Goal: Task Accomplishment & Management: Manage account settings

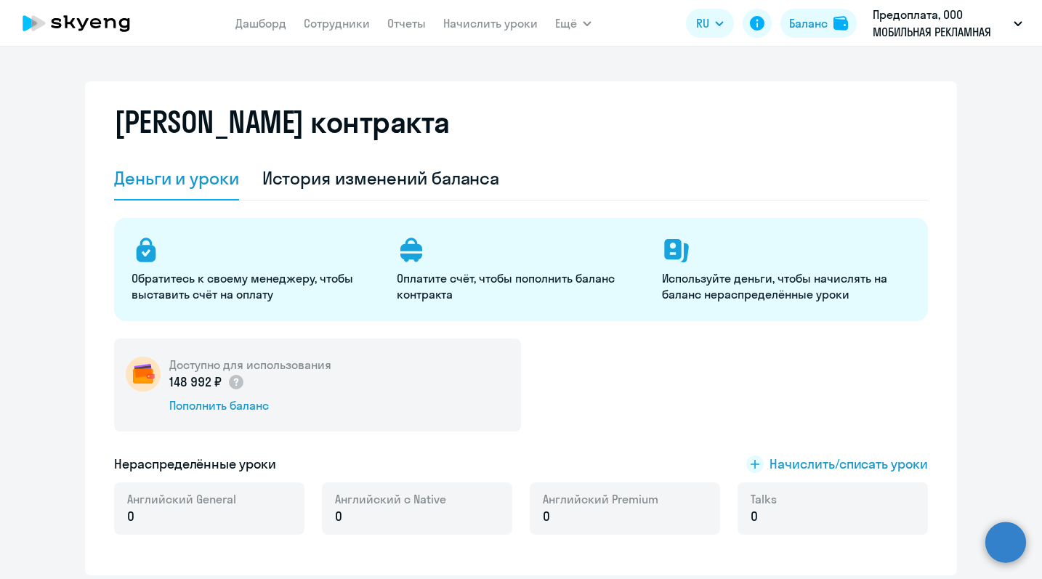
select select "english_adult_not_native_speaker"
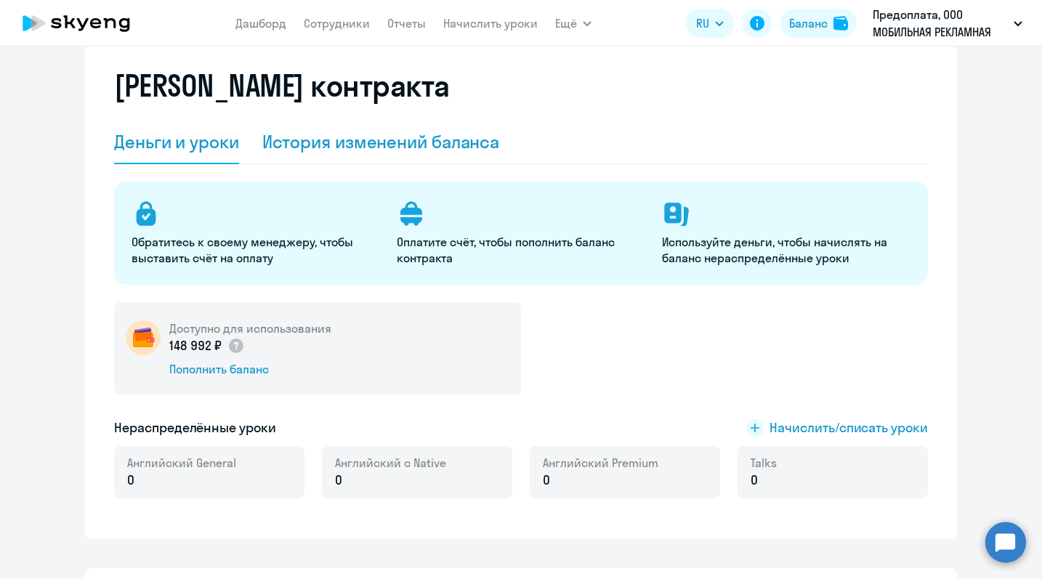
scroll to position [41, 0]
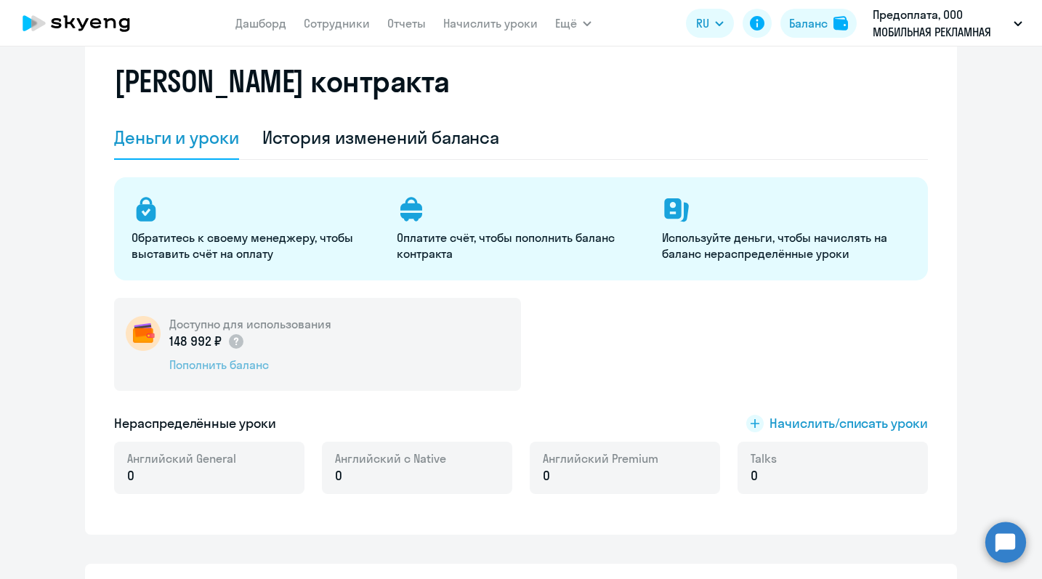
click at [233, 365] on div "Пополнить баланс" at bounding box center [250, 365] width 162 height 16
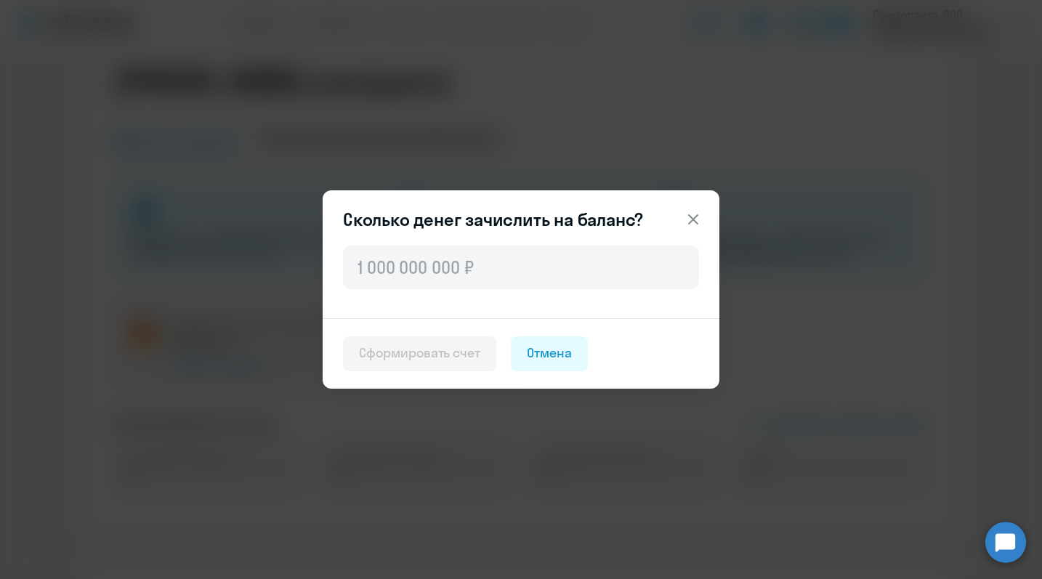
click at [693, 219] on icon at bounding box center [693, 219] width 10 height 10
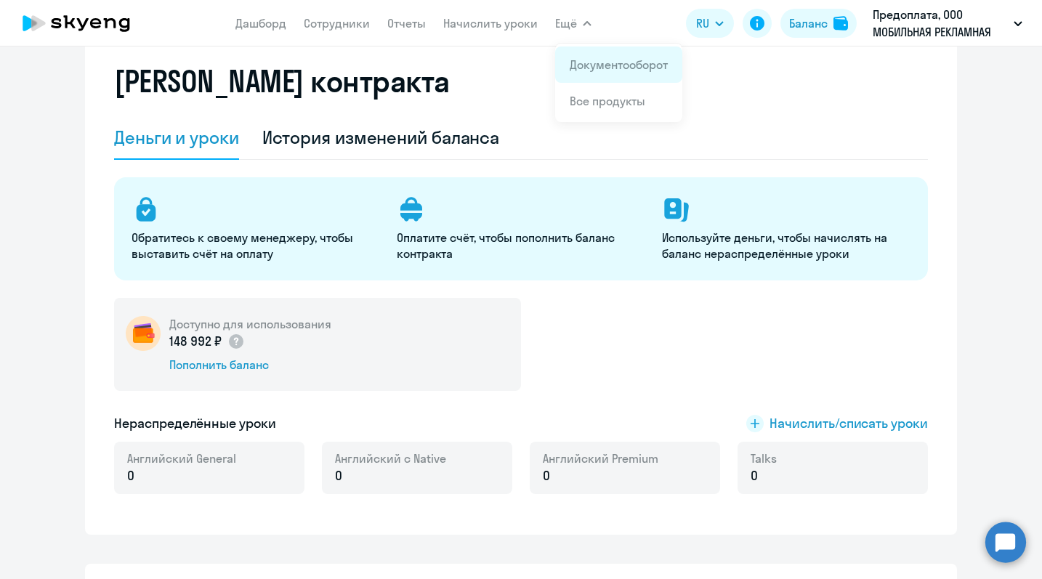
click at [574, 65] on link "Документооборот" at bounding box center [619, 64] width 98 height 15
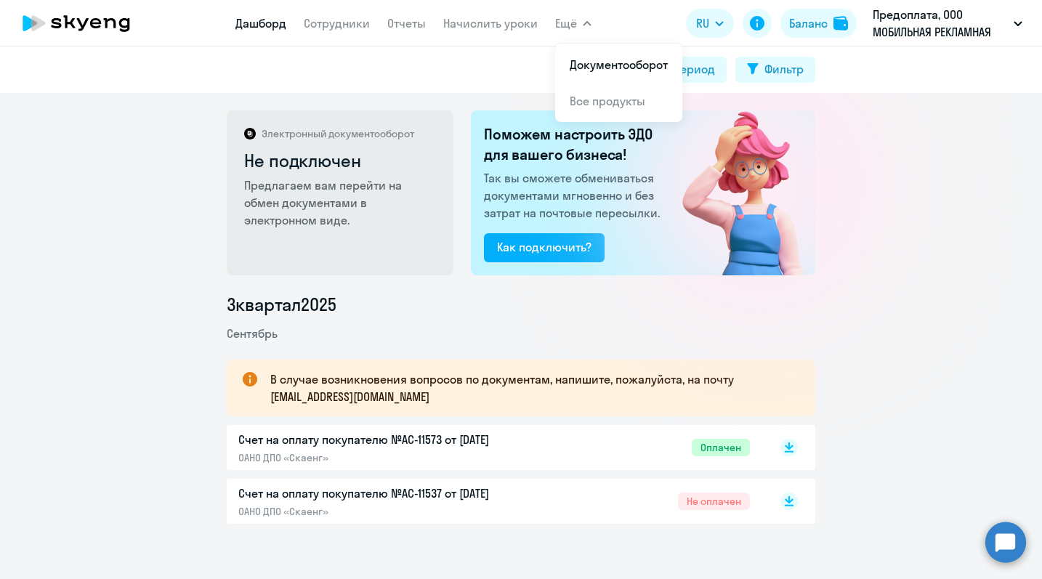
click at [265, 17] on link "Дашборд" at bounding box center [260, 23] width 51 height 15
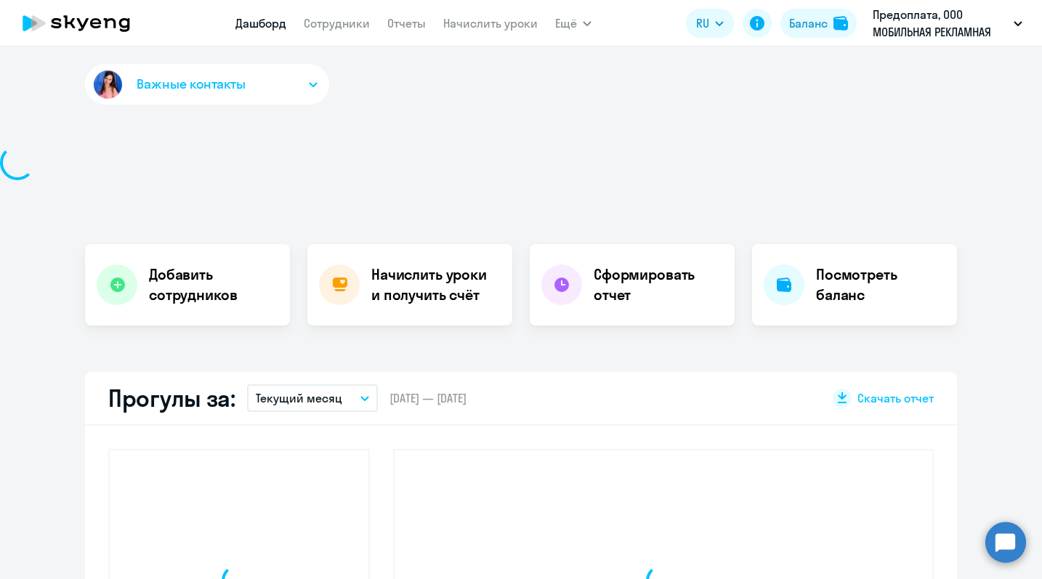
select select "30"
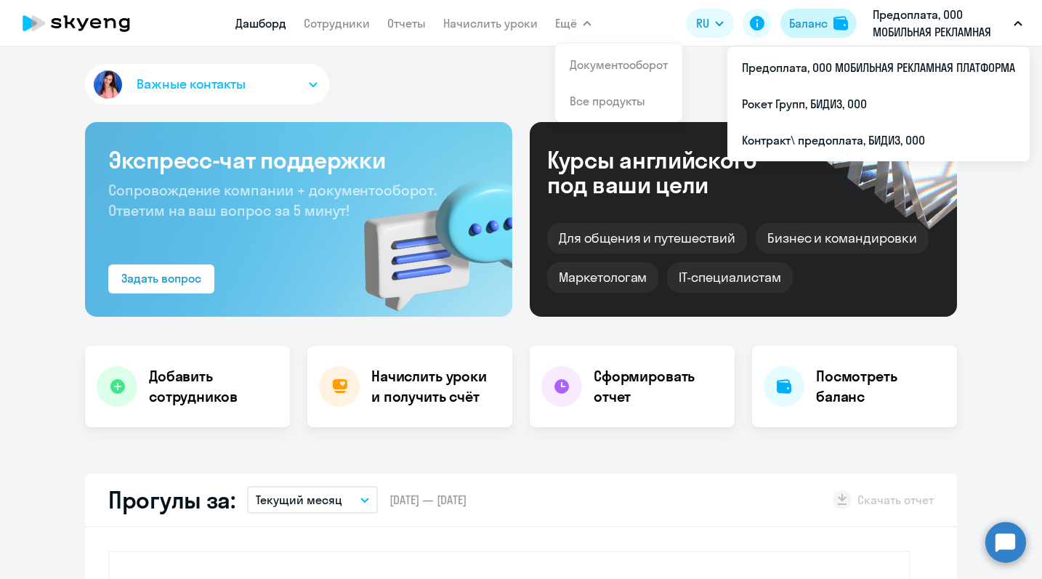
click at [817, 25] on div "Баланс" at bounding box center [808, 23] width 39 height 17
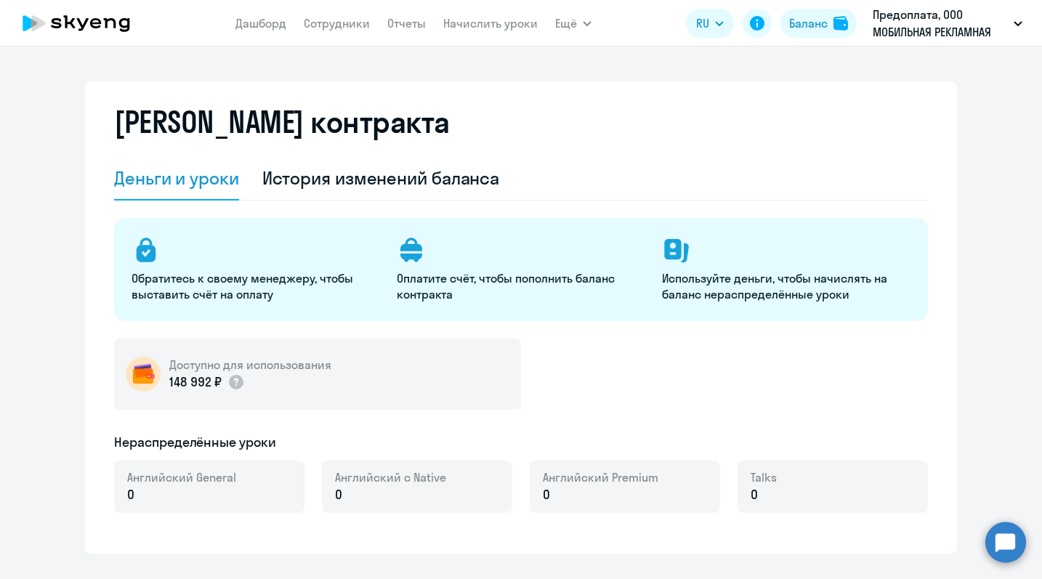
select select "english_adult_not_native_speaker"
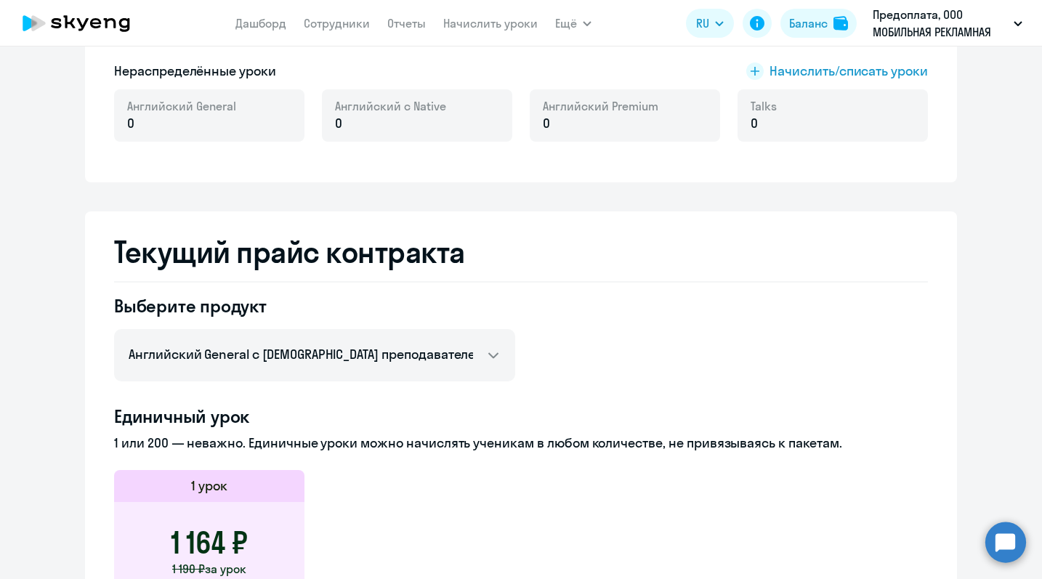
scroll to position [377, 0]
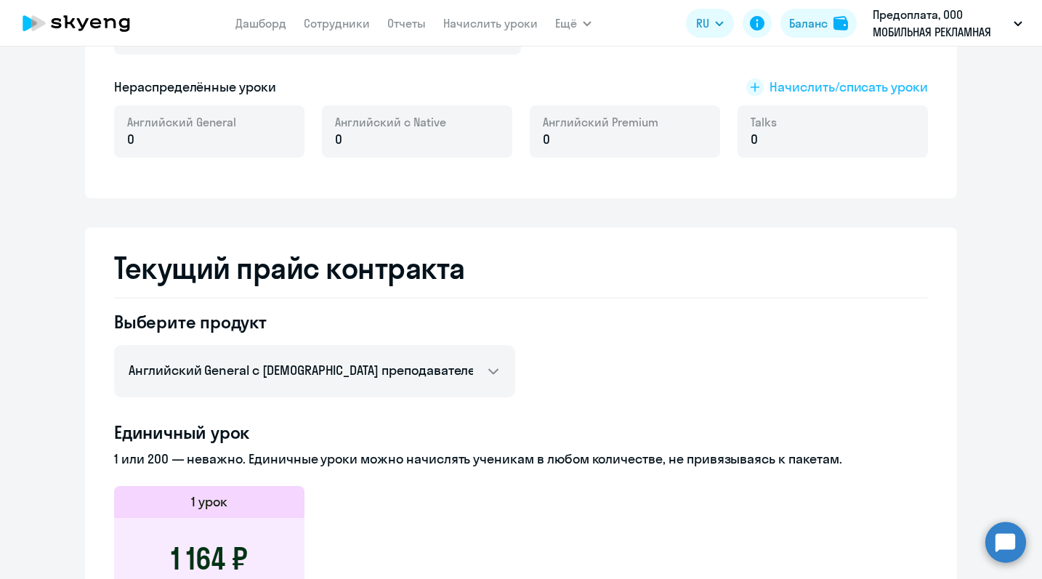
click at [816, 89] on span "Начислить/списать уроки" at bounding box center [849, 87] width 158 height 19
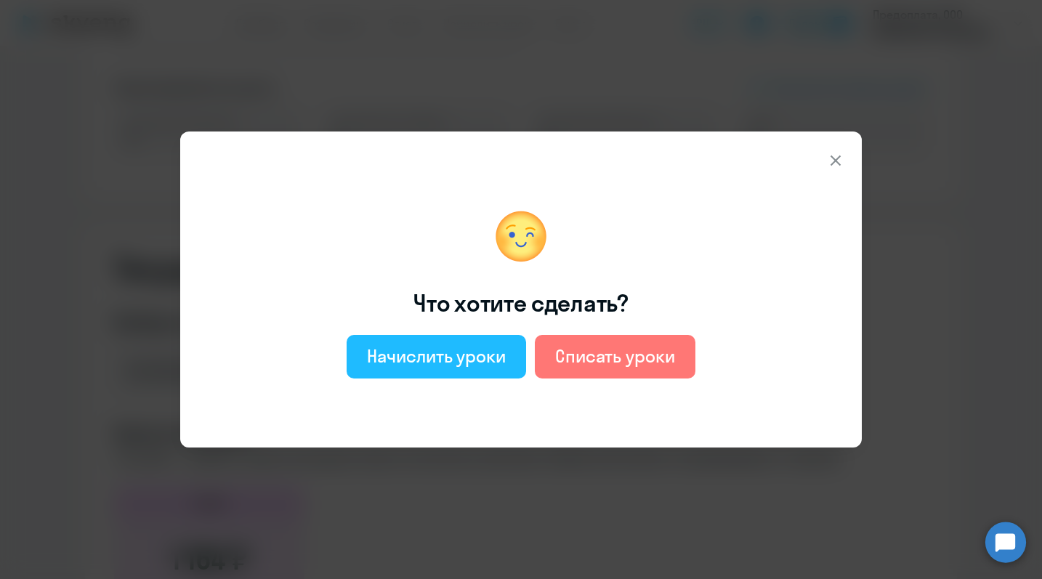
click at [475, 346] on div "Начислить уроки" at bounding box center [436, 355] width 139 height 23
select select "english_adult_not_native_speaker"
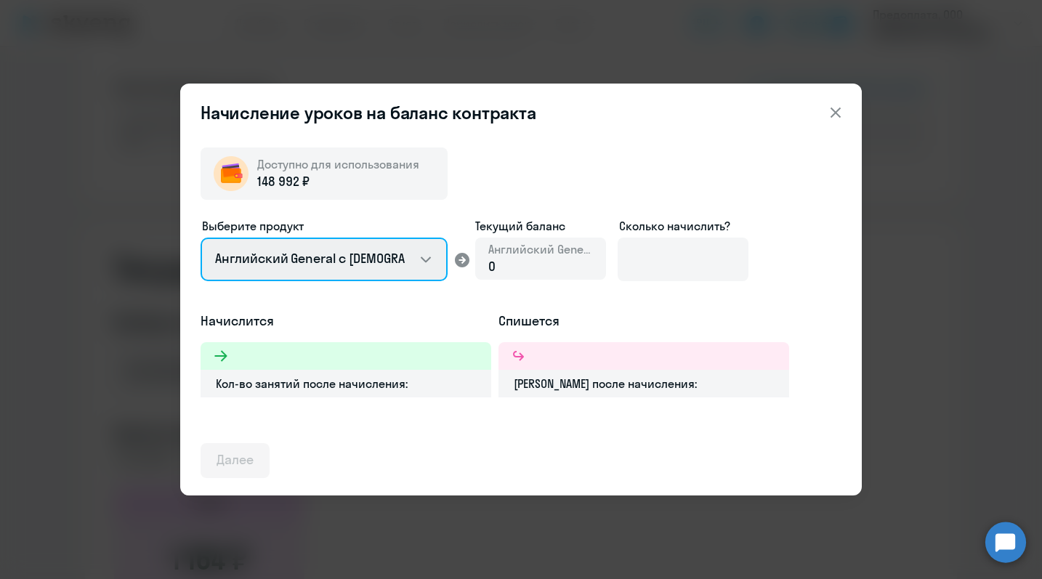
click at [394, 262] on select "Английский General с [DEMOGRAPHIC_DATA] преподавателем Английский General с [DE…" at bounding box center [324, 260] width 247 height 44
click at [201, 238] on select "Английский General с [DEMOGRAPHIC_DATA] преподавателем Английский General с [DE…" at bounding box center [324, 260] width 247 height 44
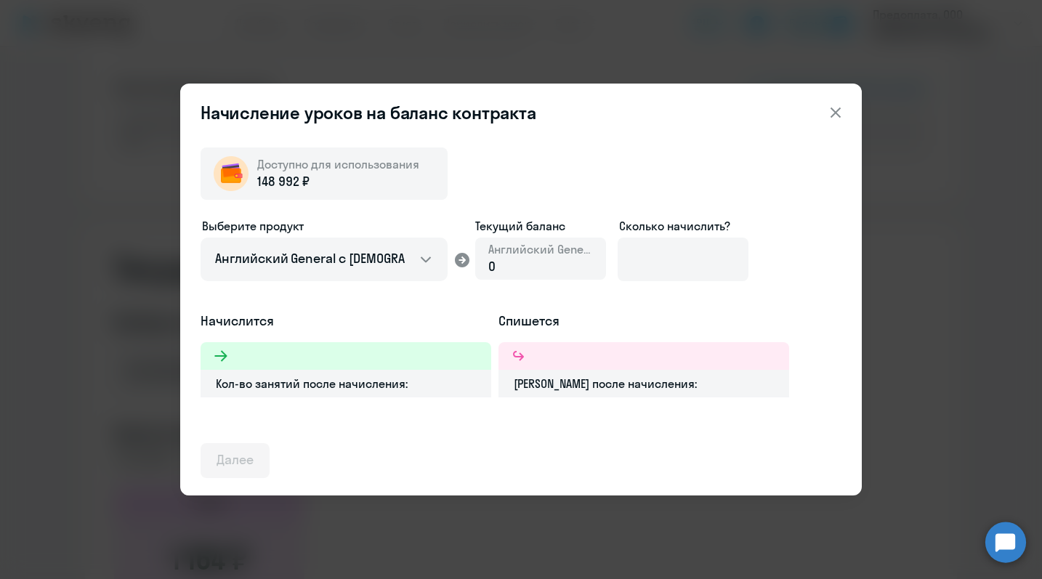
click at [570, 262] on div "0" at bounding box center [540, 266] width 105 height 19
click at [633, 261] on input at bounding box center [683, 260] width 131 height 44
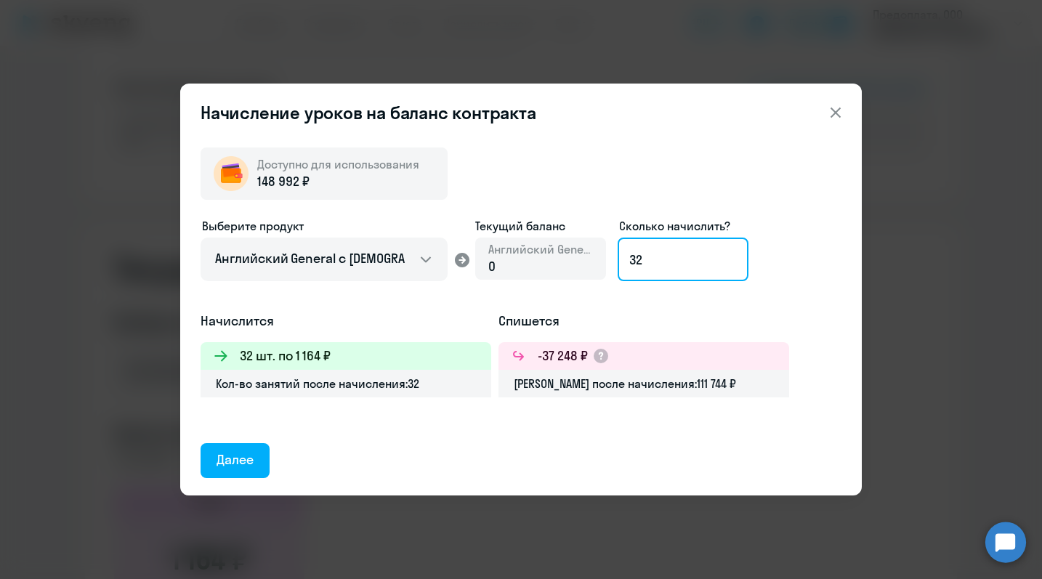
type input "3"
type input "128"
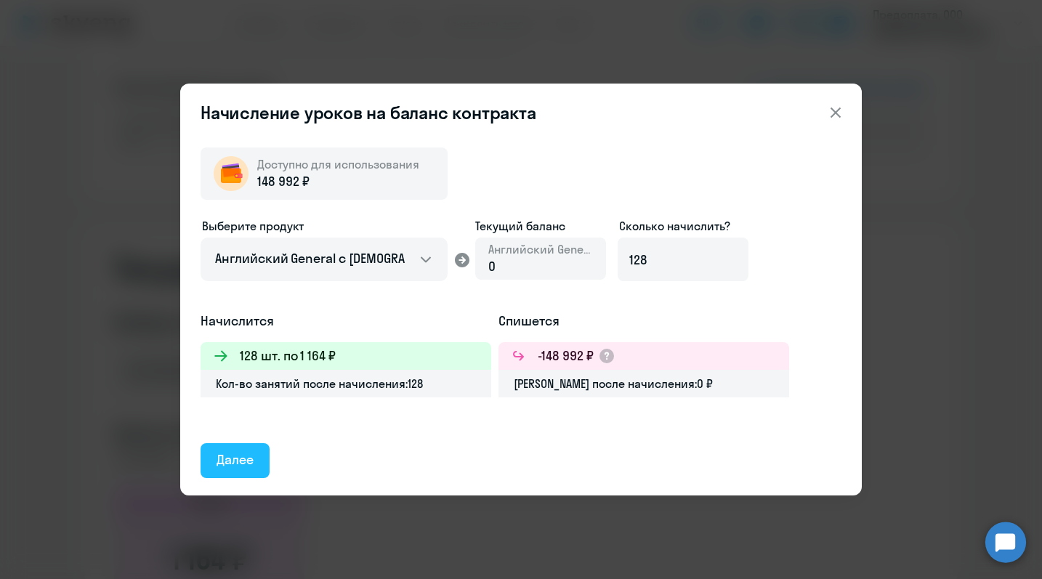
click at [235, 460] on div "Далее" at bounding box center [235, 460] width 37 height 19
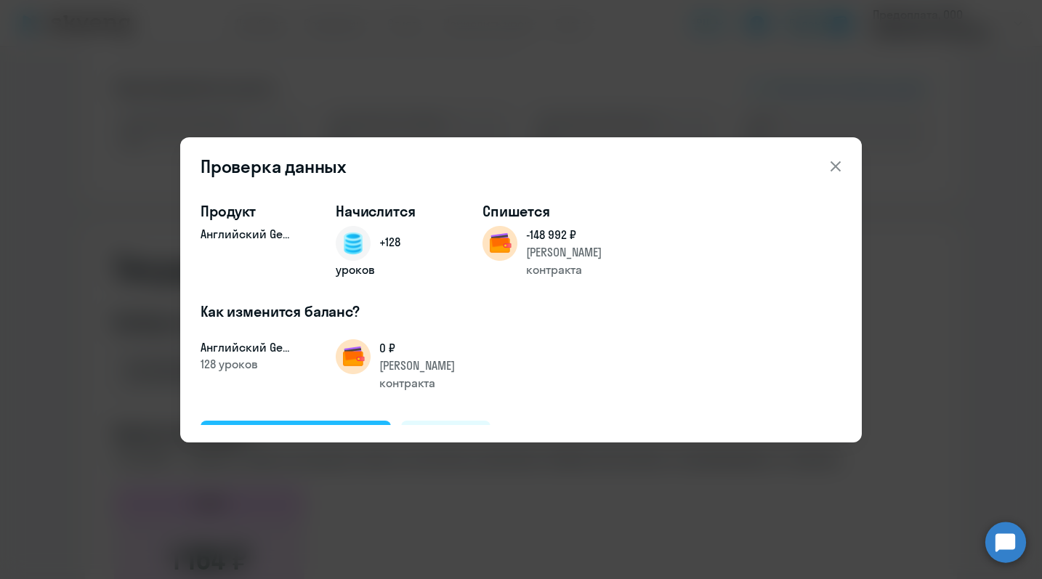
click at [322, 428] on div "Подтвердить и начислить" at bounding box center [296, 437] width 158 height 19
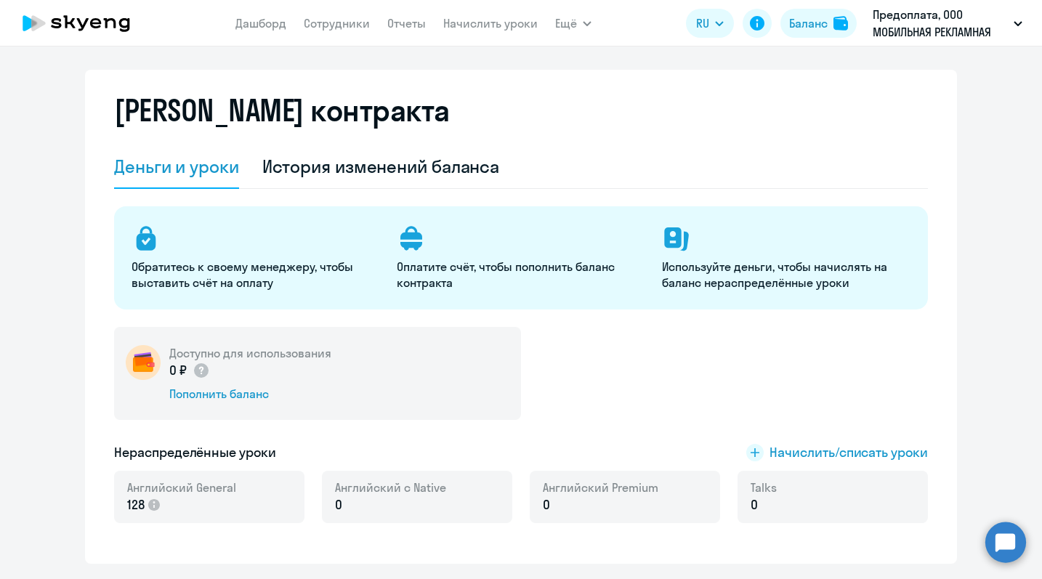
scroll to position [6, 0]
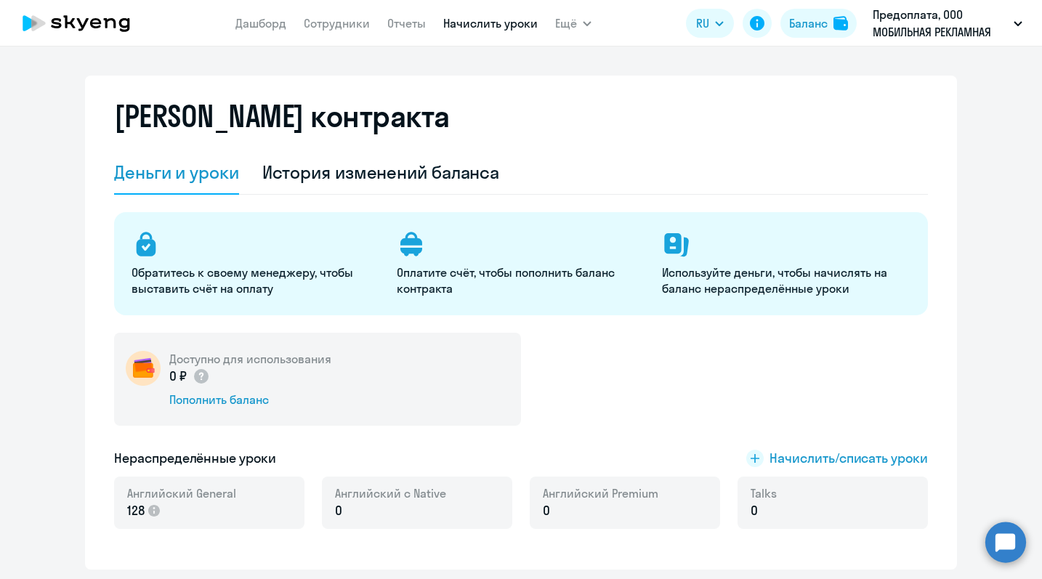
click at [507, 25] on link "Начислить уроки" at bounding box center [490, 23] width 94 height 15
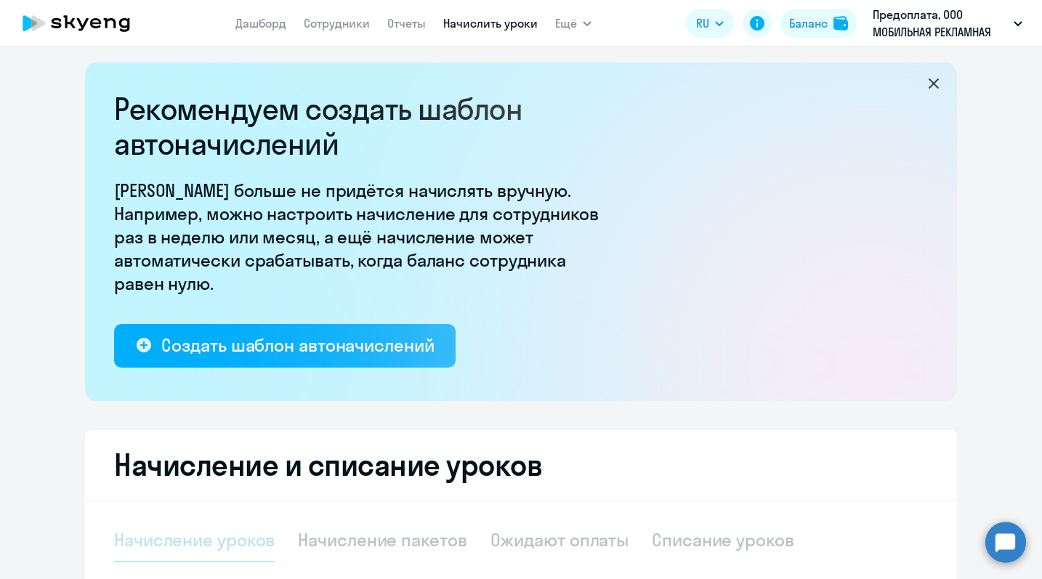
select select "10"
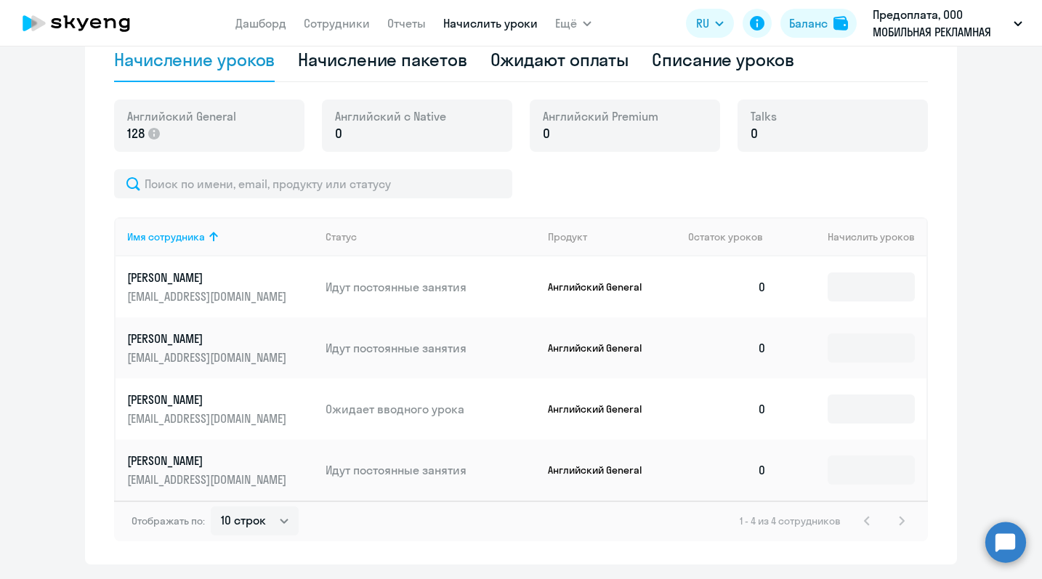
scroll to position [487, 0]
click at [868, 286] on input at bounding box center [871, 286] width 87 height 29
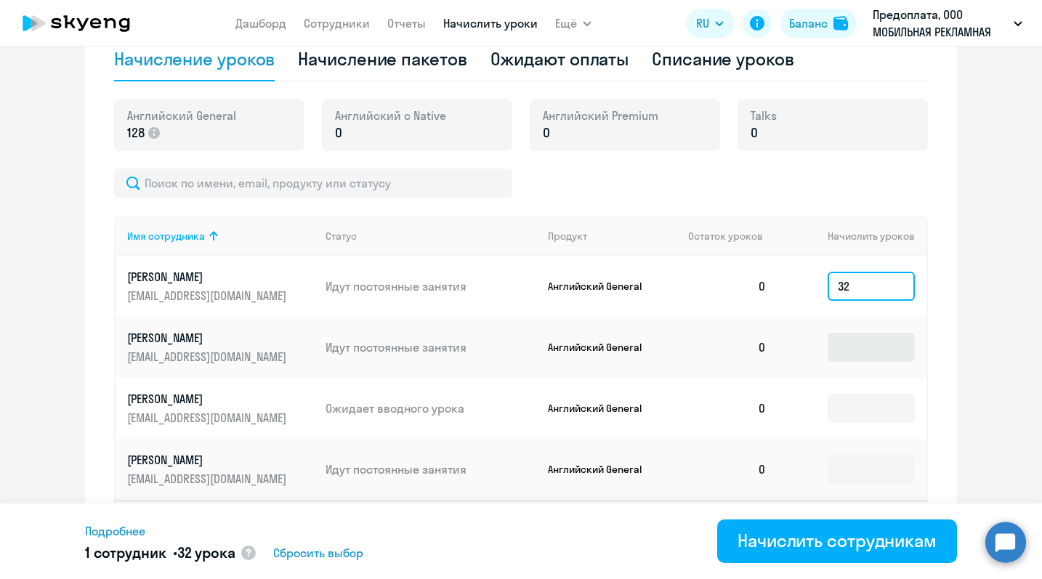
type input "32"
click at [868, 345] on input at bounding box center [871, 347] width 87 height 29
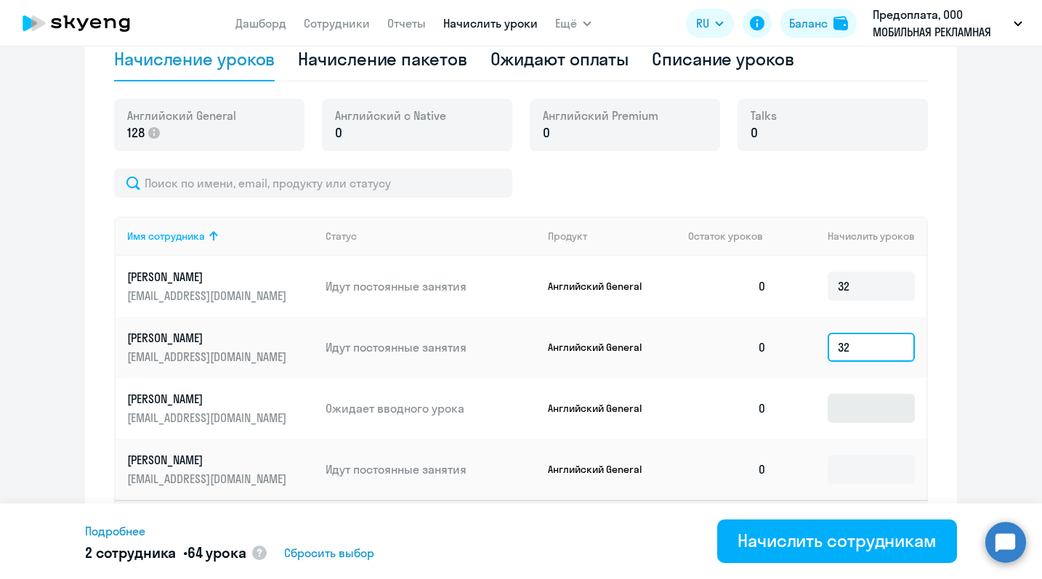
type input "32"
click at [858, 409] on input at bounding box center [871, 408] width 87 height 29
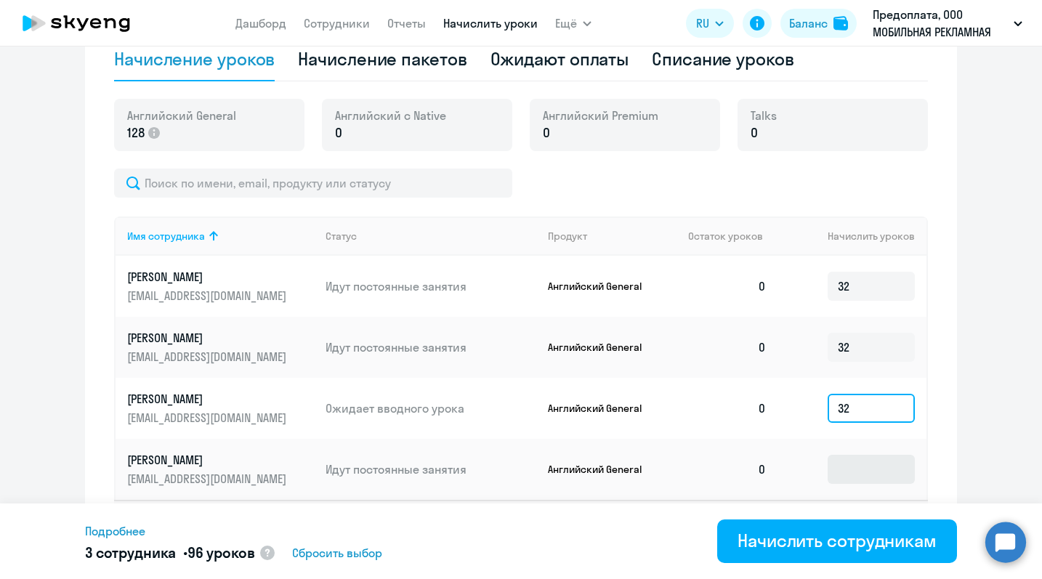
type input "32"
click at [851, 466] on input at bounding box center [871, 469] width 87 height 29
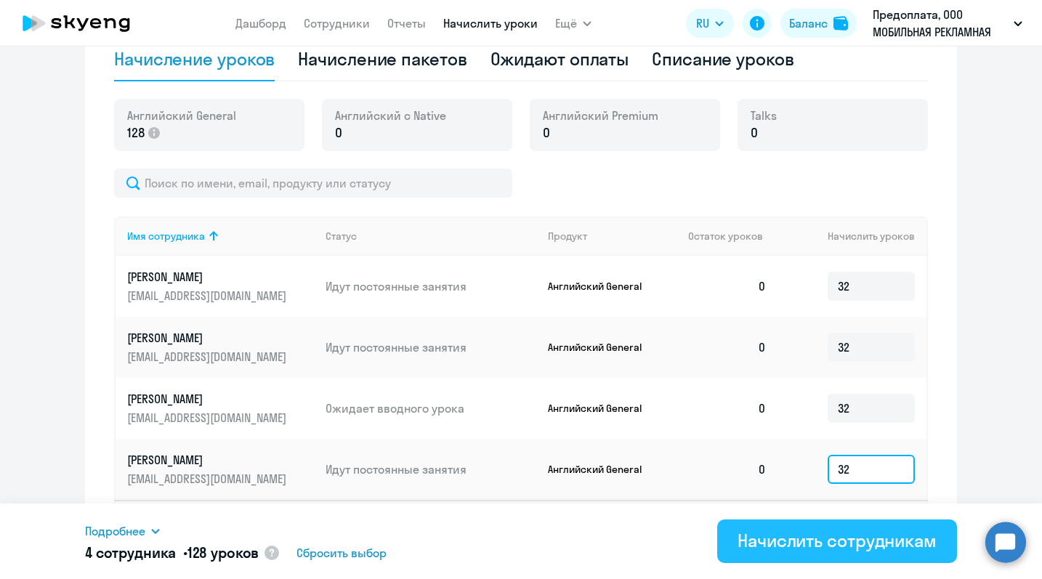
type input "32"
click at [869, 533] on div "Начислить сотрудникам" at bounding box center [837, 540] width 199 height 23
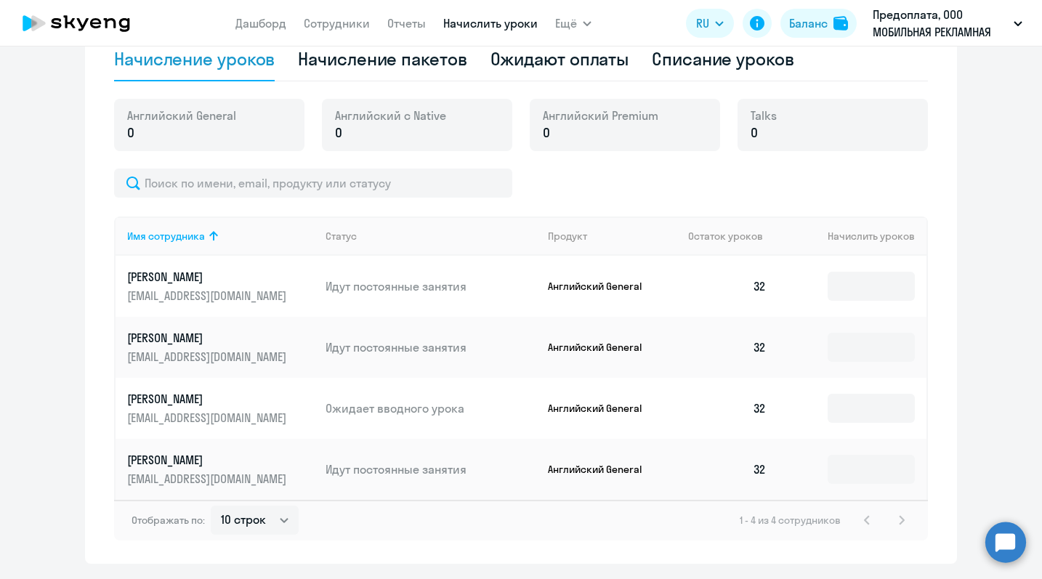
click at [328, 31] on app-menu-item-link "Сотрудники" at bounding box center [337, 24] width 66 height 18
click at [329, 25] on link "Сотрудники" at bounding box center [337, 23] width 66 height 15
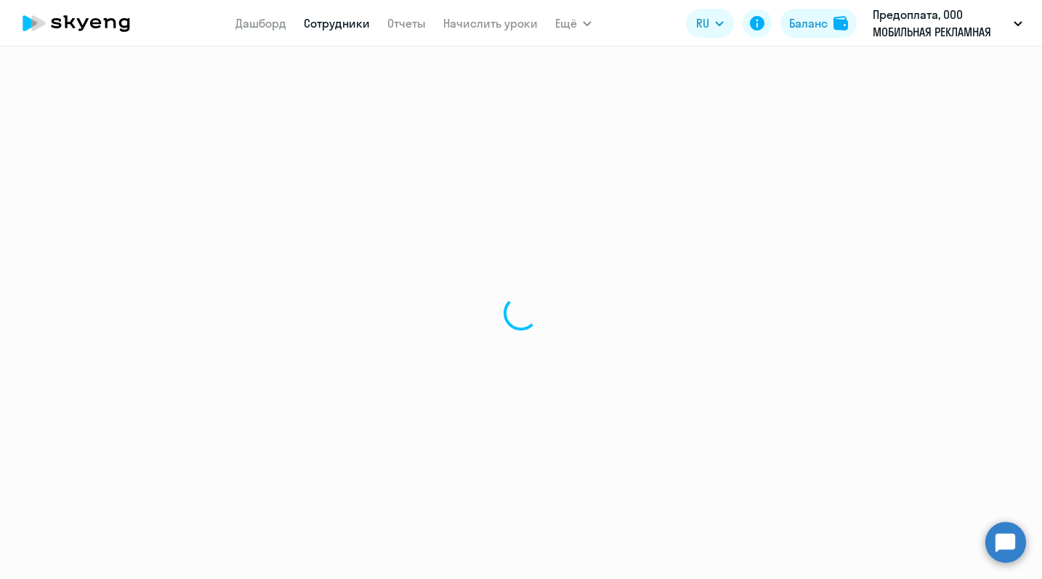
select select "30"
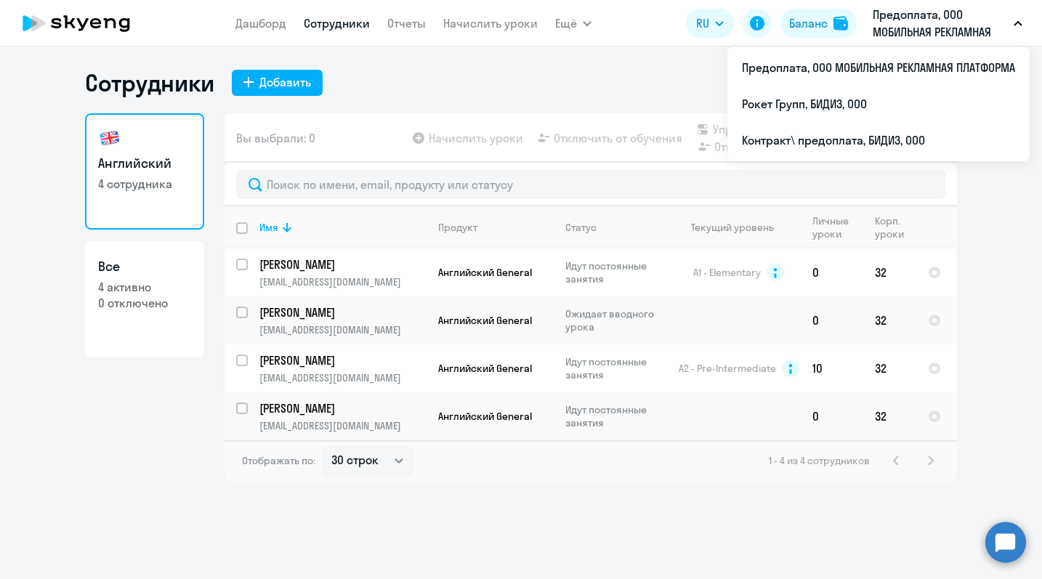
click at [897, 25] on p "Предоплата, ООО МОБИЛЬНАЯ РЕКЛАМНАЯ ПЛАТФОРМА" at bounding box center [940, 23] width 135 height 35
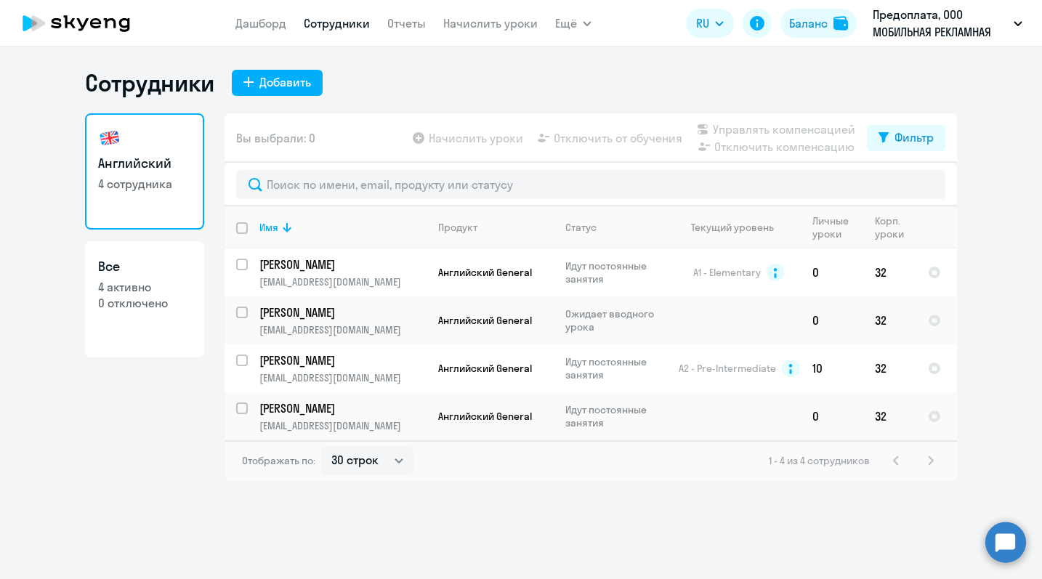
click at [897, 25] on p "Предоплата, ООО МОБИЛЬНАЯ РЕКЛАМНАЯ ПЛАТФОРМА" at bounding box center [940, 23] width 135 height 35
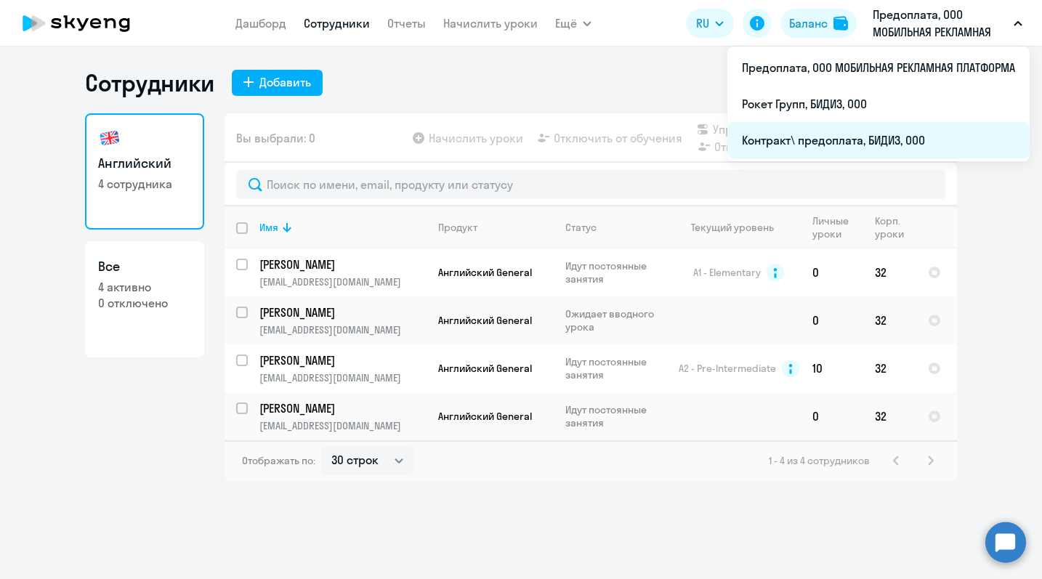
click at [843, 136] on li "Контракт\ предоплата, БИДИЗ, ООО" at bounding box center [878, 140] width 302 height 36
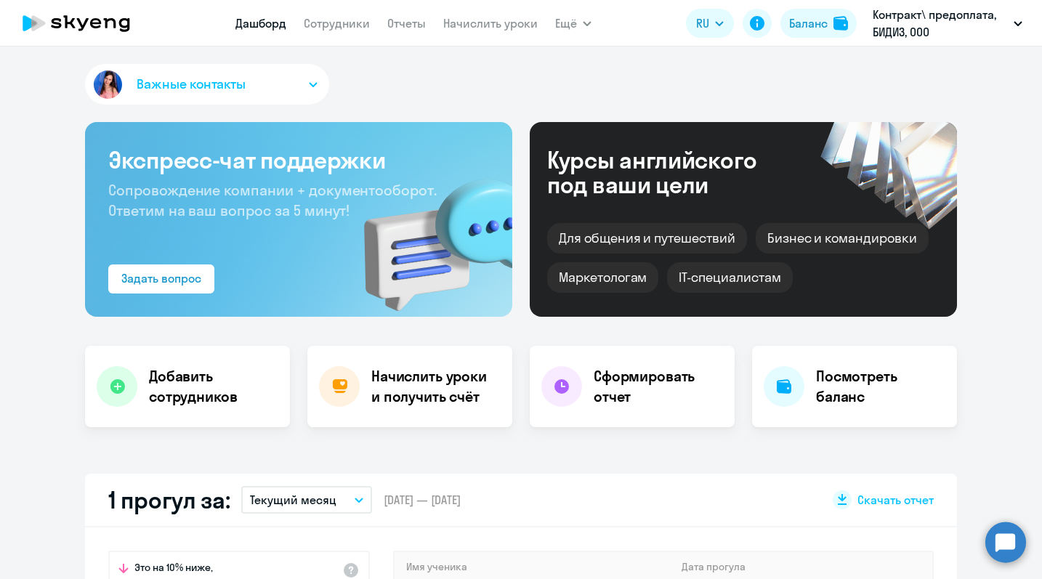
select select "30"
click at [335, 25] on link "Сотрудники" at bounding box center [337, 23] width 66 height 15
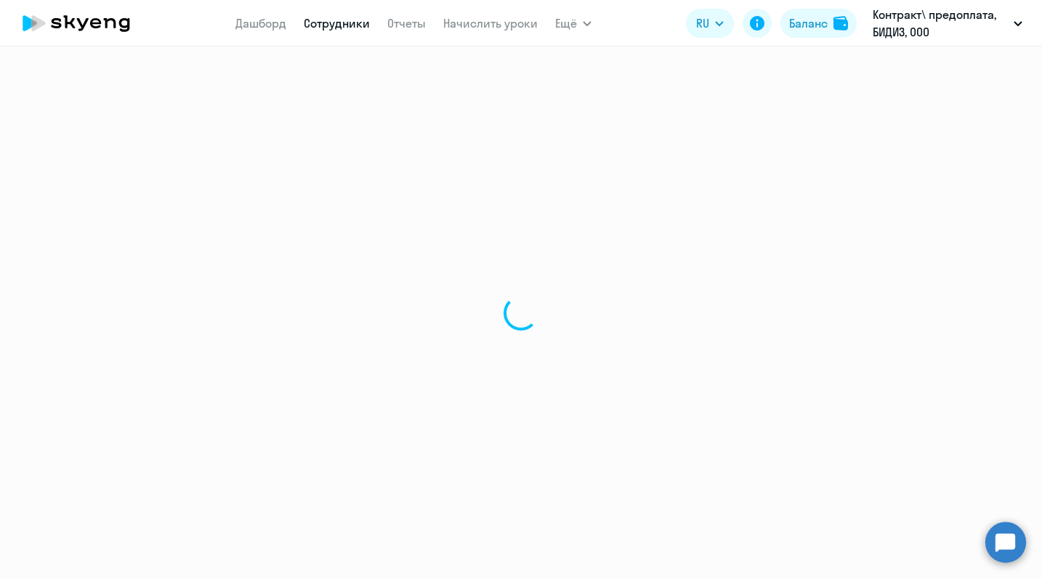
select select "30"
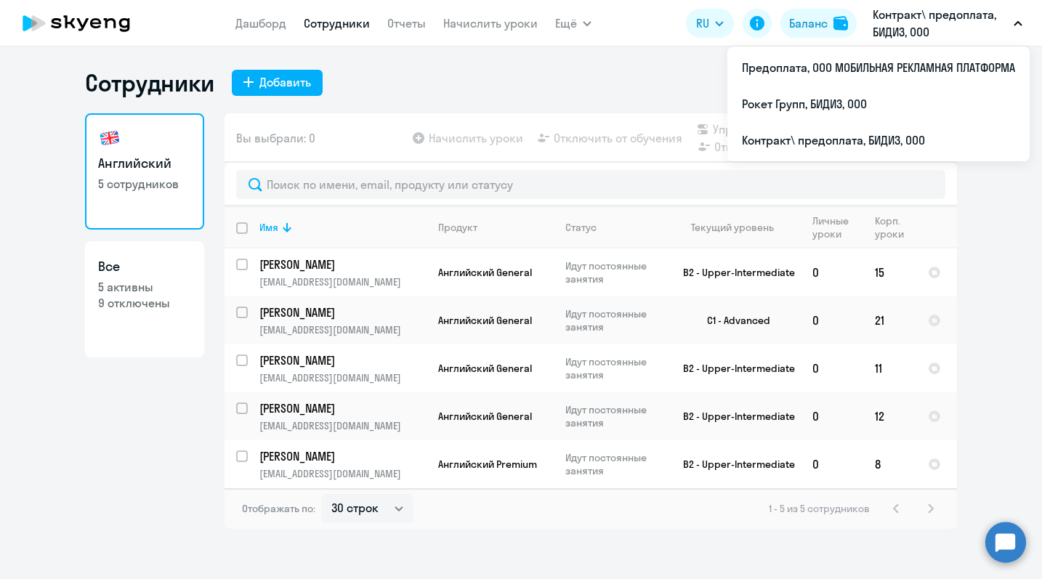
click at [939, 24] on p "Контракт\ предоплата, БИДИЗ, ООО" at bounding box center [940, 23] width 135 height 35
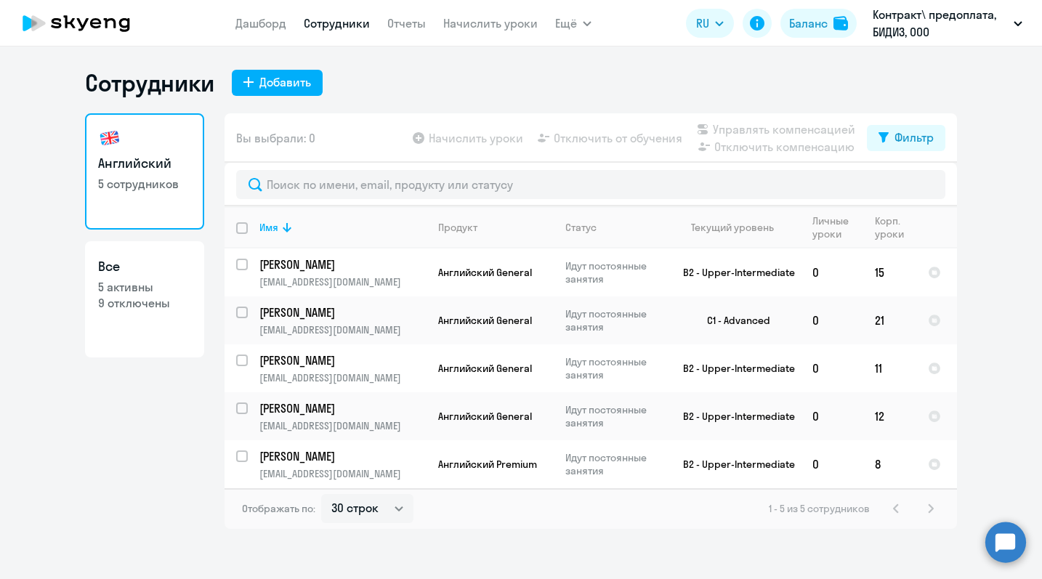
click at [939, 24] on p "Контракт\ предоплата, БИДИЗ, ООО" at bounding box center [940, 23] width 135 height 35
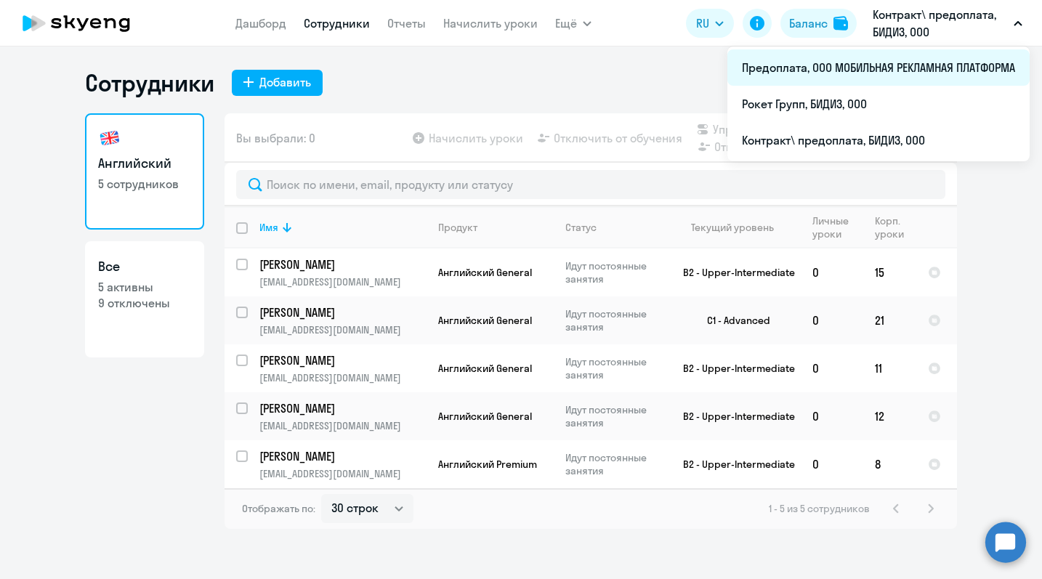
click at [924, 58] on li "Предоплата, ООО МОБИЛЬНАЯ РЕКЛАМНАЯ ПЛАТФОРМА" at bounding box center [878, 67] width 302 height 36
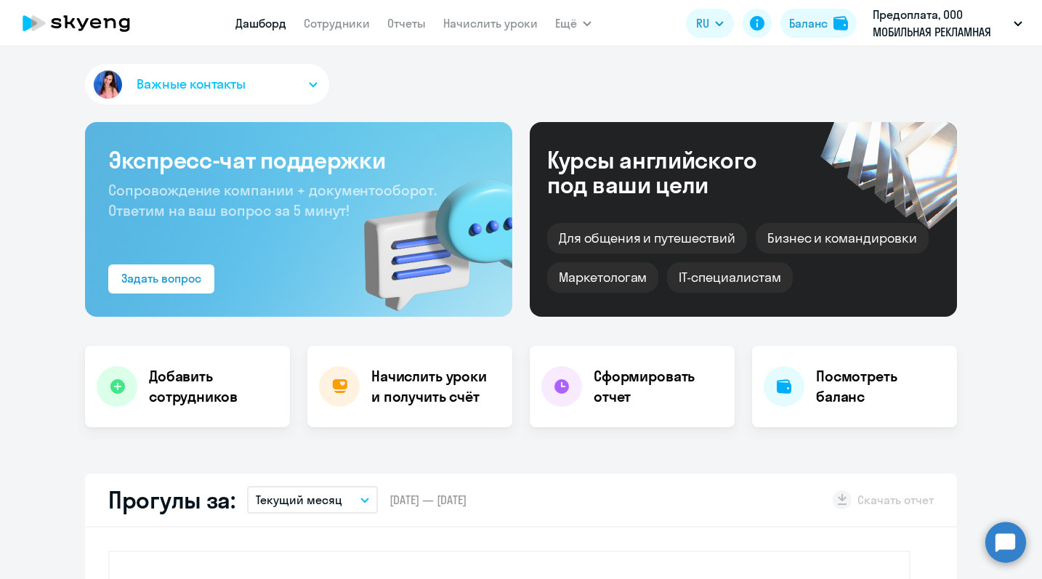
select select "30"
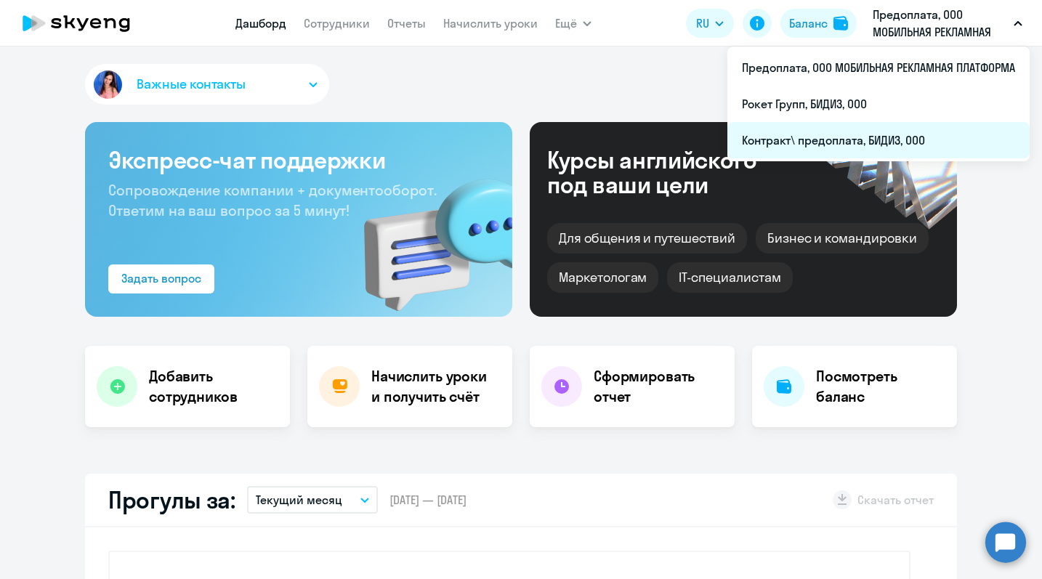
click at [889, 152] on li "Контракт\ предоплата, БИДИЗ, ООО" at bounding box center [878, 140] width 302 height 36
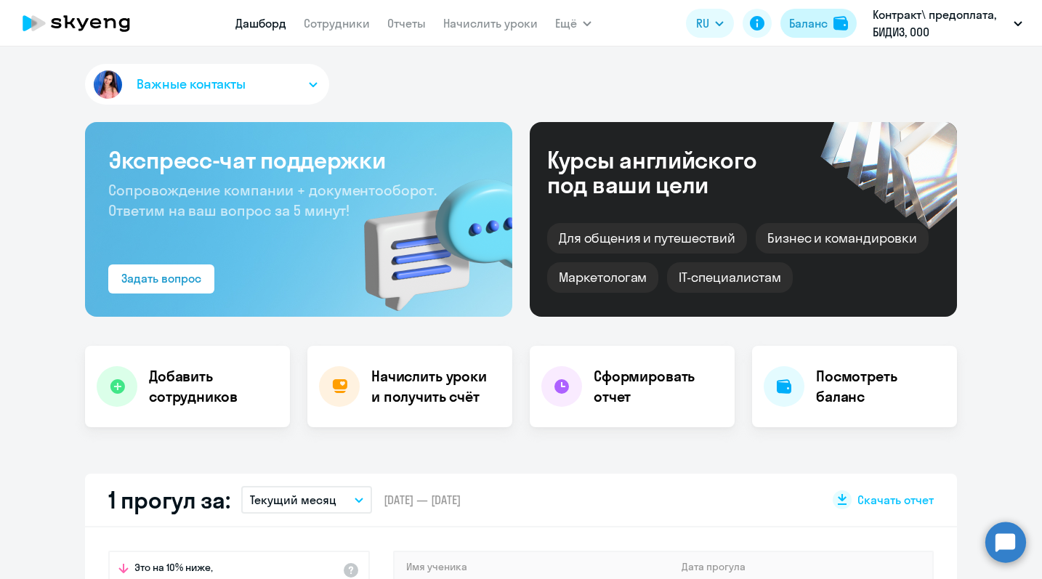
click at [818, 18] on div "Баланс" at bounding box center [808, 23] width 39 height 17
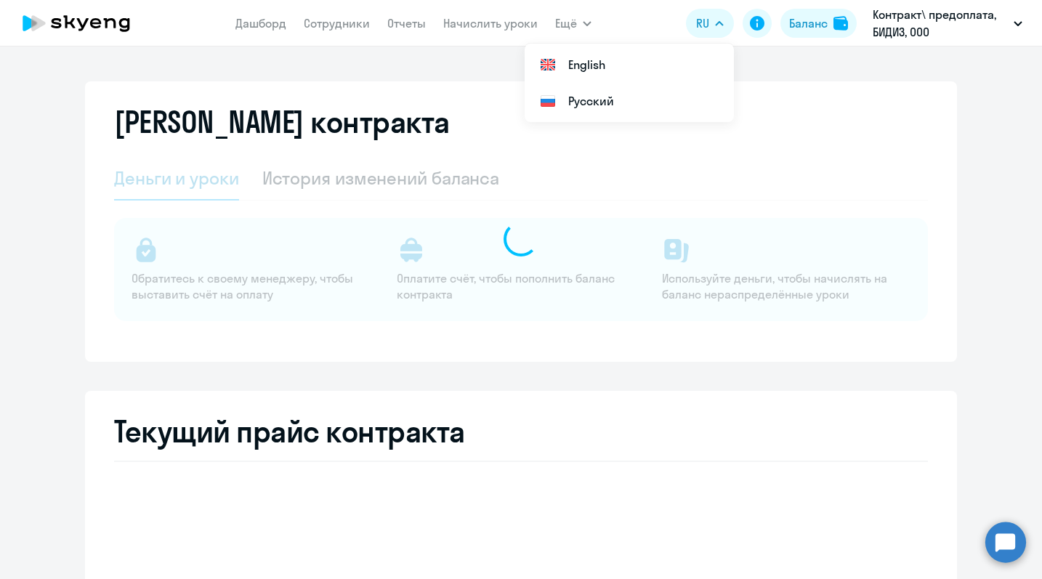
select select "english_adult_not_native_speaker"
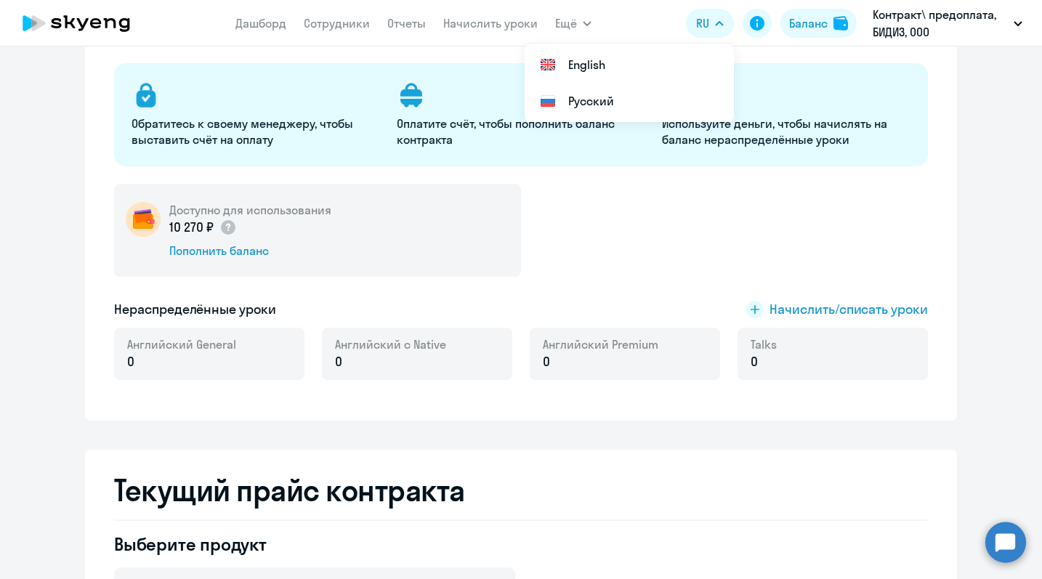
scroll to position [156, 0]
